Goal: Information Seeking & Learning: Understand process/instructions

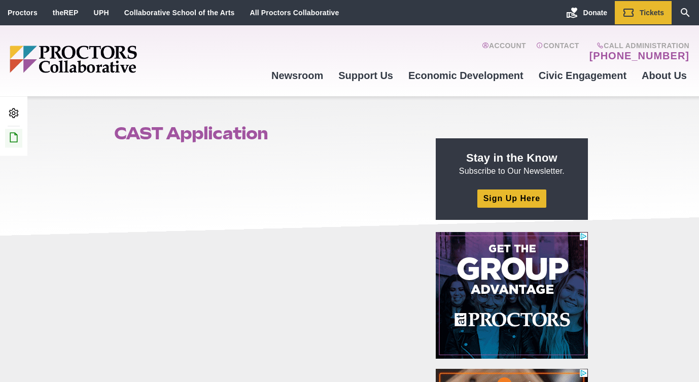
click at [11, 138] on icon at bounding box center [14, 137] width 12 height 12
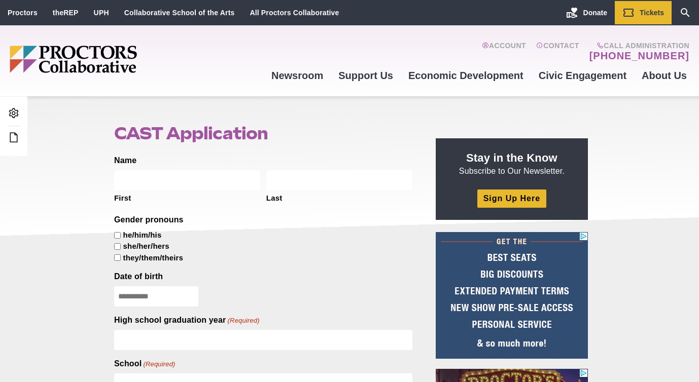
click at [122, 248] on div "she/her/hers" at bounding box center [263, 246] width 298 height 11
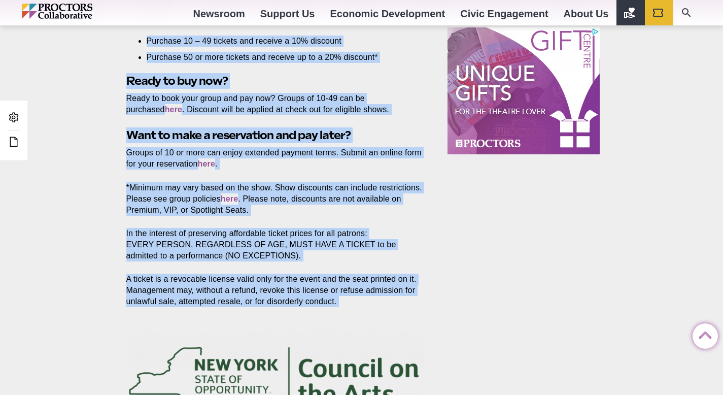
scroll to position [674, 0]
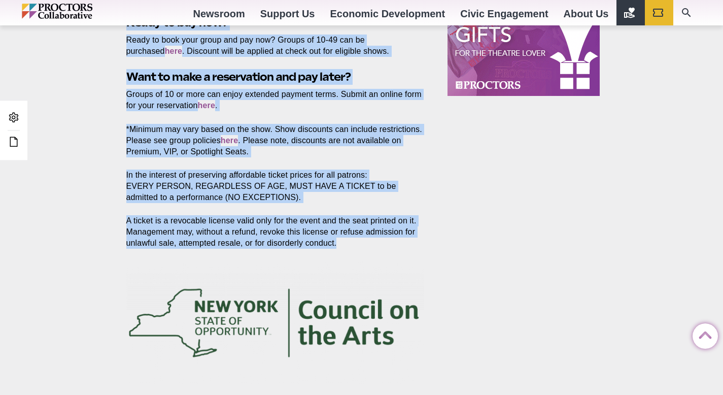
drag, startPoint x: 126, startPoint y: 171, endPoint x: 349, endPoint y: 246, distance: 235.4
copy section "Here is our 2025-26 season’s line-up: “A Beautiful Noise” Sept. 23-28, 2025 “Sp…"
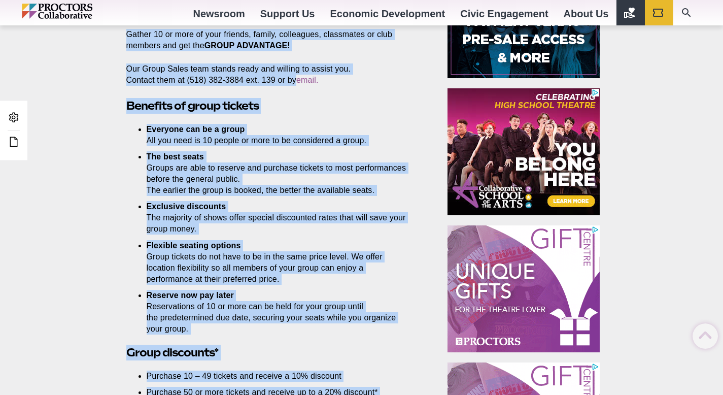
scroll to position [285, 0]
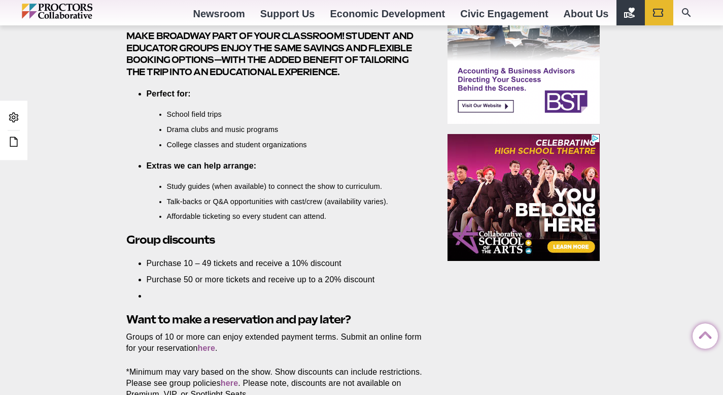
scroll to position [311, 0]
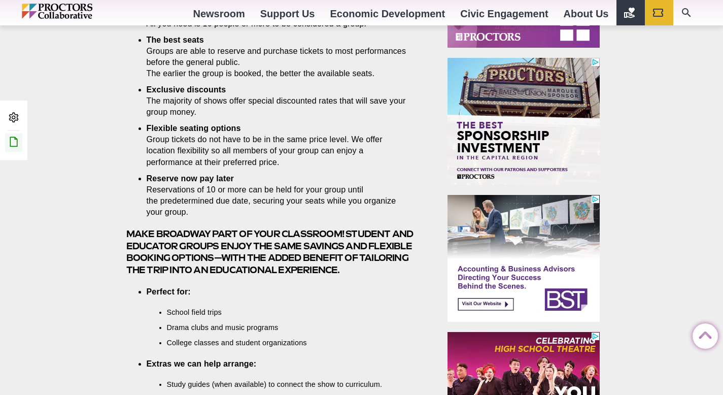
click at [16, 141] on icon at bounding box center [14, 141] width 12 height 12
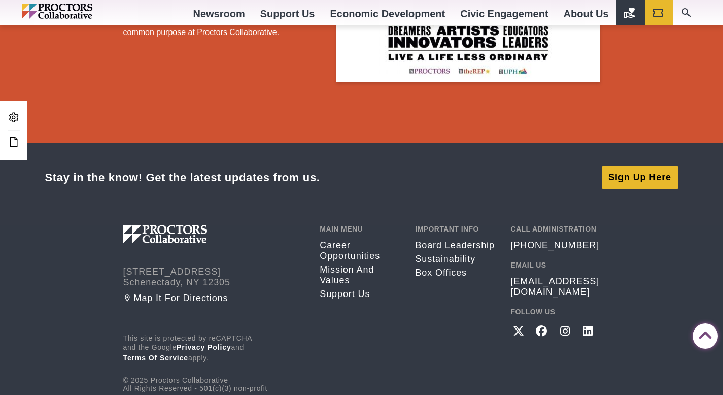
scroll to position [1924, 0]
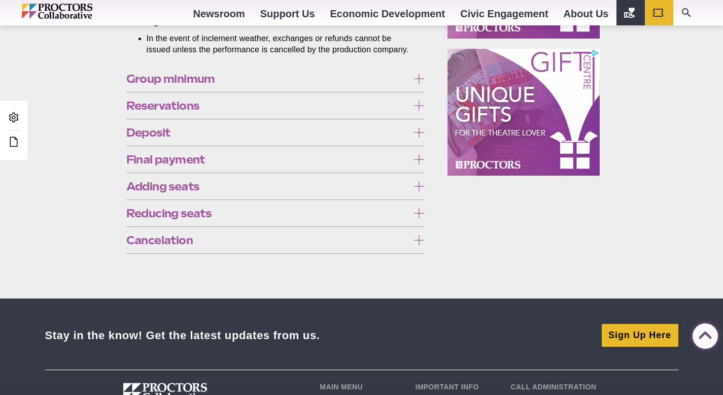
scroll to position [817, 0]
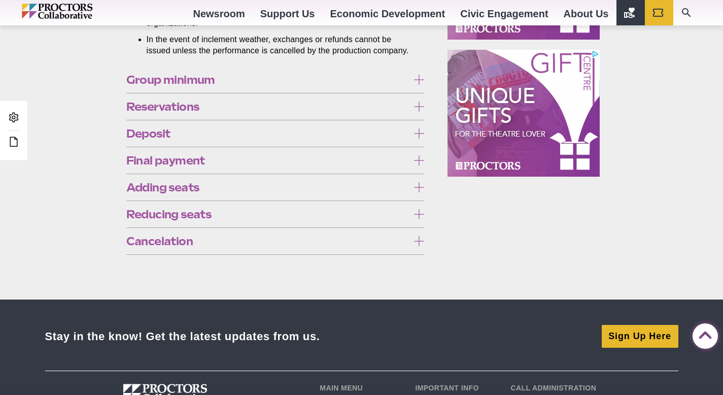
click at [205, 85] on span "Group minimum" at bounding box center [267, 79] width 282 height 11
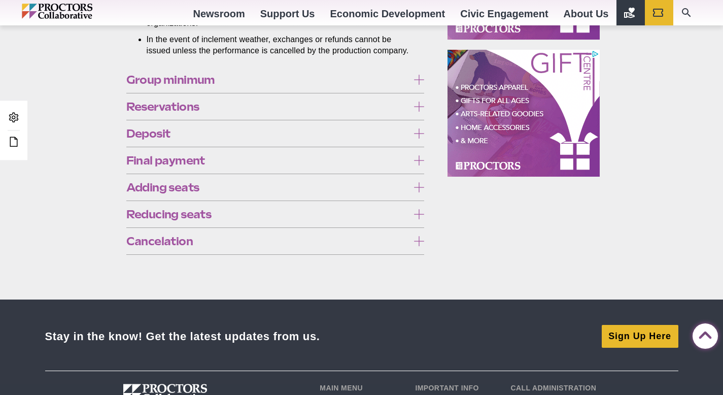
click at [211, 85] on span "Group minimum" at bounding box center [267, 79] width 282 height 11
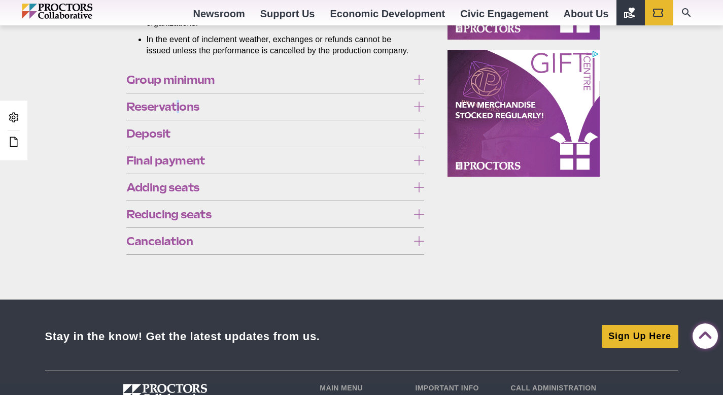
click at [178, 112] on span "Reservations" at bounding box center [267, 106] width 282 height 11
click at [208, 112] on span "Reservations" at bounding box center [267, 106] width 282 height 11
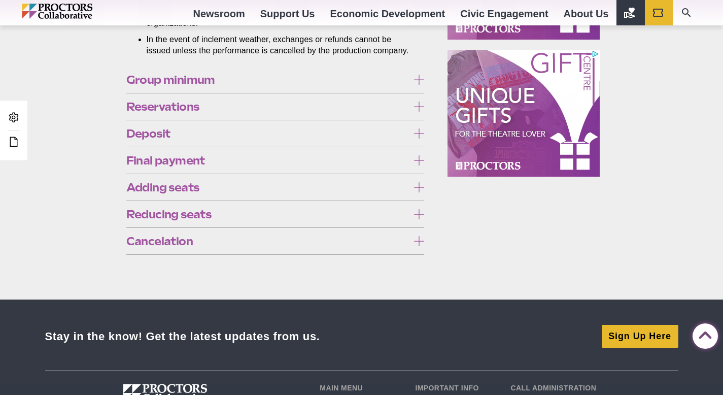
click at [208, 112] on span "Reservations" at bounding box center [267, 106] width 282 height 11
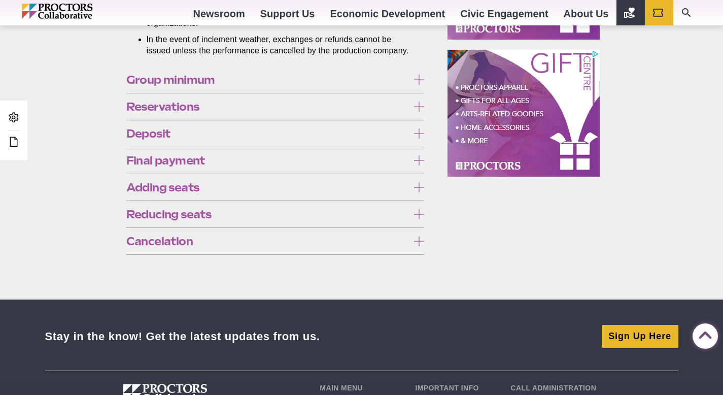
click at [203, 112] on span "Reservations" at bounding box center [267, 106] width 282 height 11
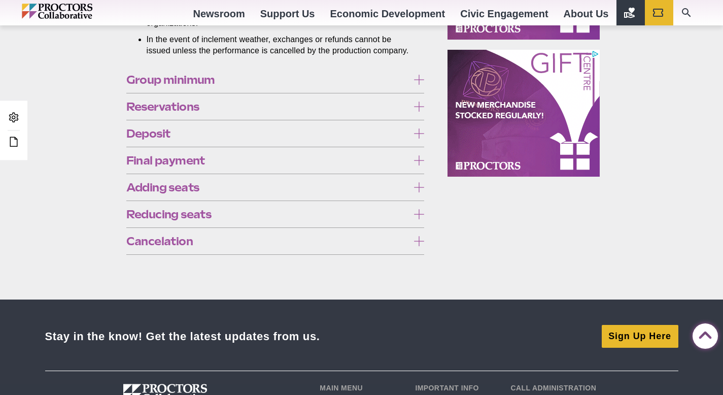
click at [198, 112] on span "Reservations" at bounding box center [267, 106] width 282 height 11
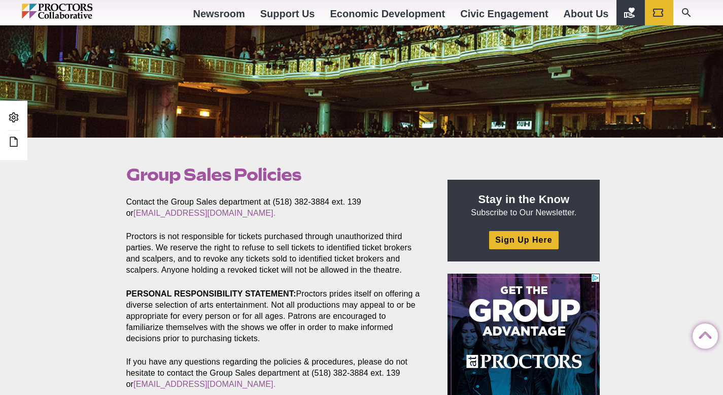
scroll to position [0, 0]
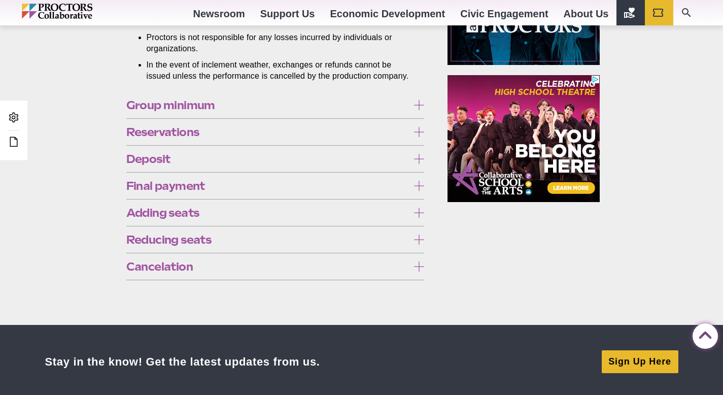
scroll to position [803, 0]
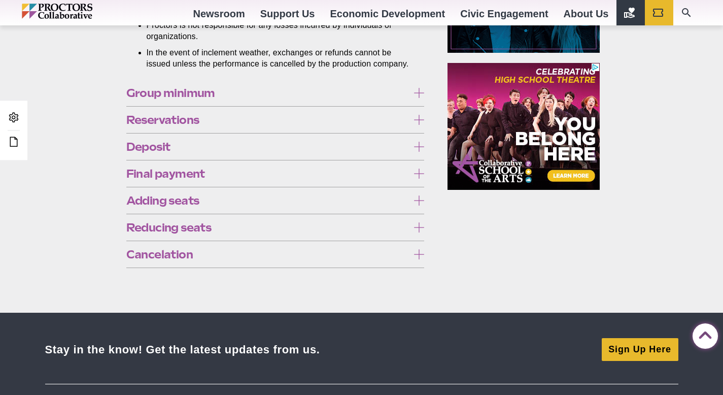
click at [193, 106] on div "Group minimum 10 or more tickets to the same performance are required. This num…" at bounding box center [275, 93] width 298 height 26
click at [195, 98] on span "Group minimum" at bounding box center [267, 92] width 282 height 11
click at [197, 98] on span "Group minimum" at bounding box center [267, 92] width 282 height 11
click at [192, 125] on span "Reservations" at bounding box center [267, 119] width 282 height 11
click at [190, 125] on span "Reservations" at bounding box center [267, 119] width 282 height 11
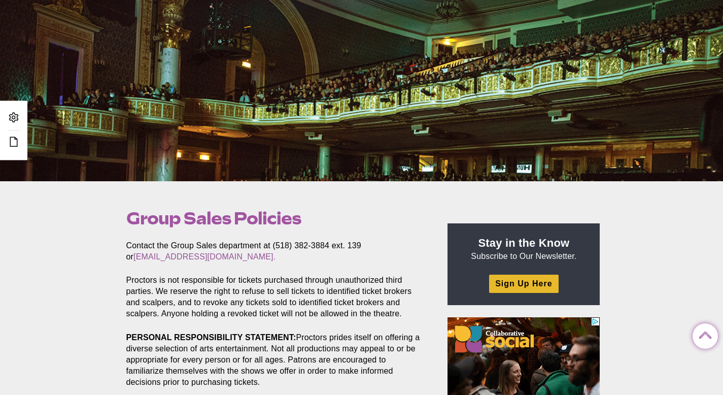
scroll to position [50, 0]
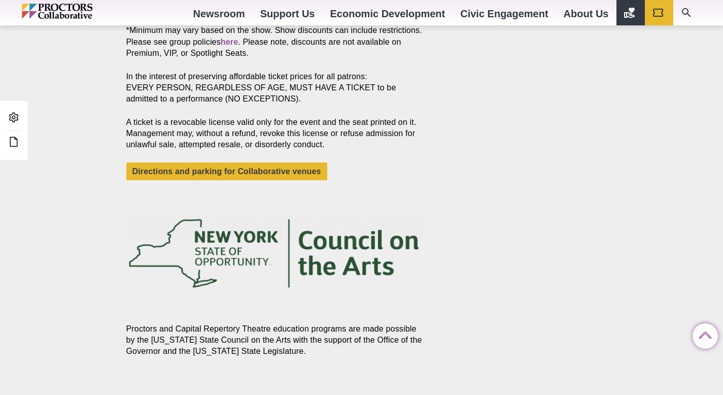
scroll to position [162, 0]
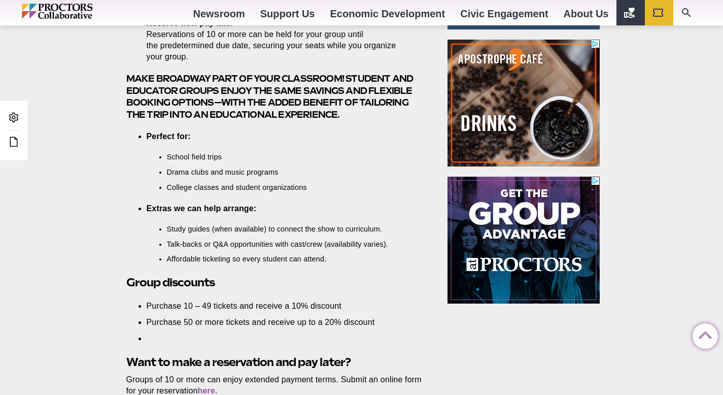
scroll to position [503, 0]
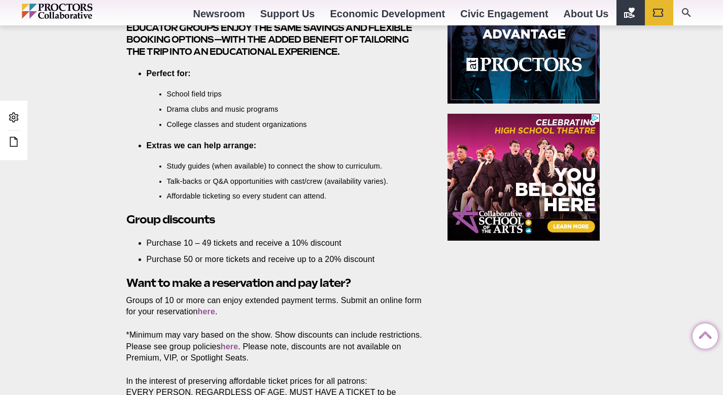
scroll to position [805, 0]
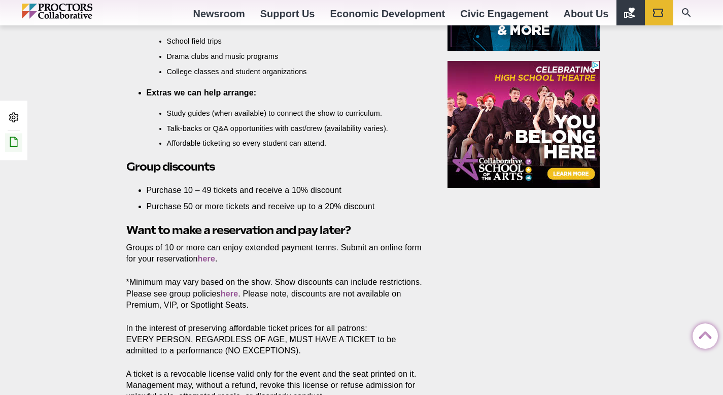
click at [10, 140] on icon at bounding box center [14, 141] width 12 height 12
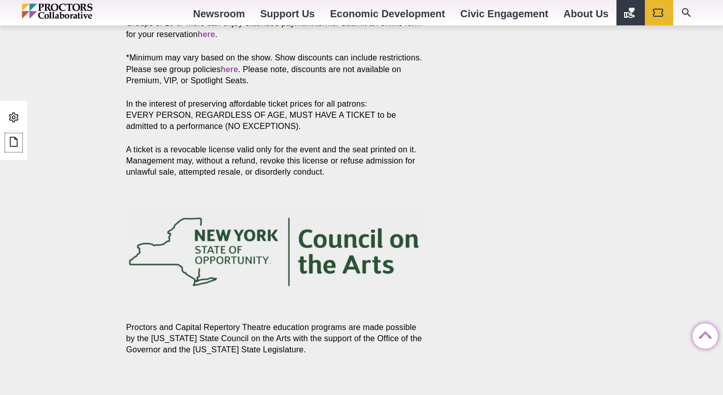
scroll to position [934, 0]
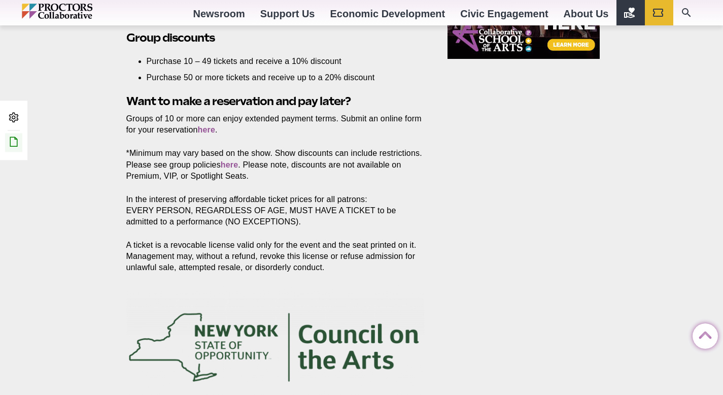
click at [12, 146] on icon at bounding box center [14, 141] width 12 height 12
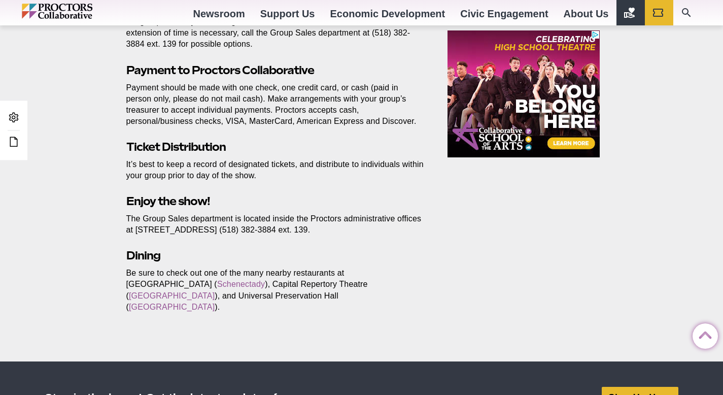
scroll to position [967, 0]
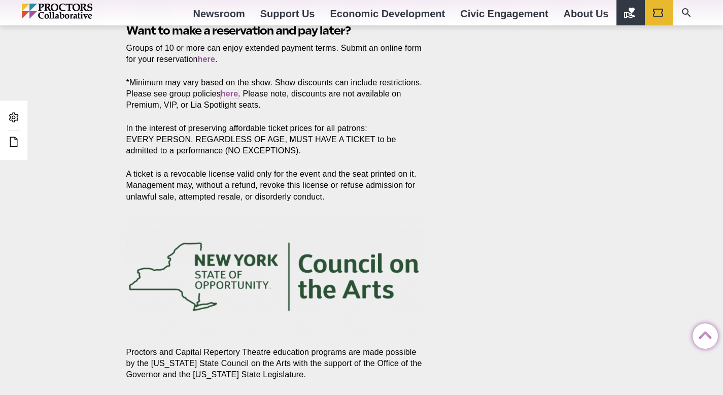
scroll to position [1036, 0]
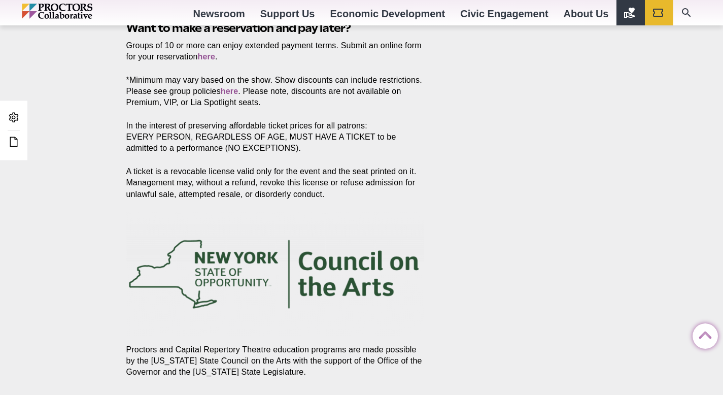
scroll to position [1015, 0]
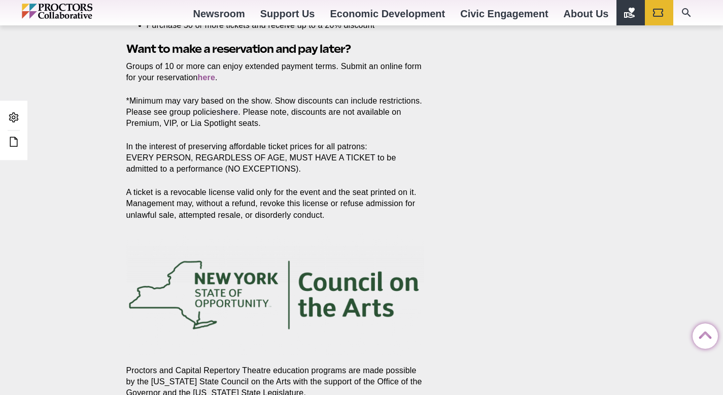
click at [238, 115] on link "here" at bounding box center [229, 112] width 17 height 9
click at [10, 145] on icon at bounding box center [14, 141] width 12 height 12
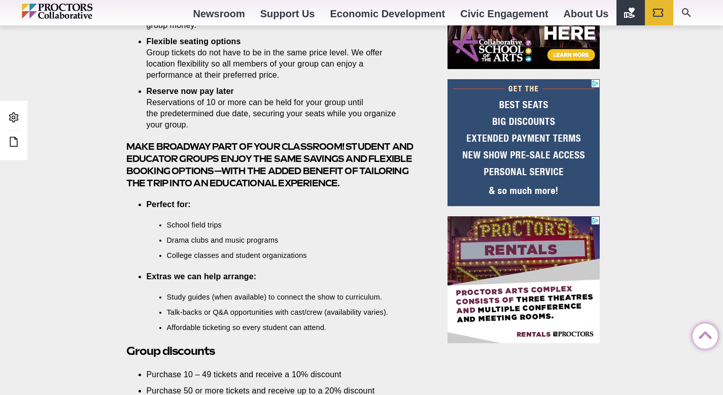
scroll to position [200, 0]
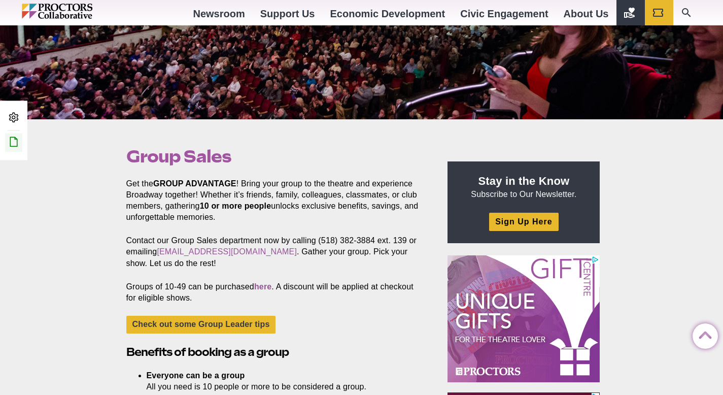
click at [17, 135] on link "Edit this Post/Page" at bounding box center [13, 142] width 17 height 19
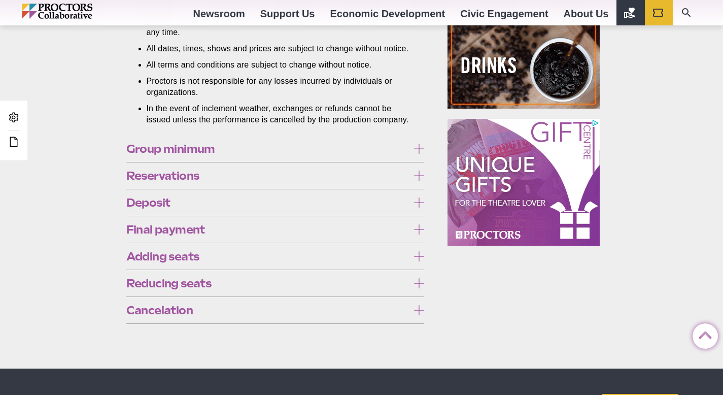
scroll to position [755, 0]
